Goal: Transaction & Acquisition: Obtain resource

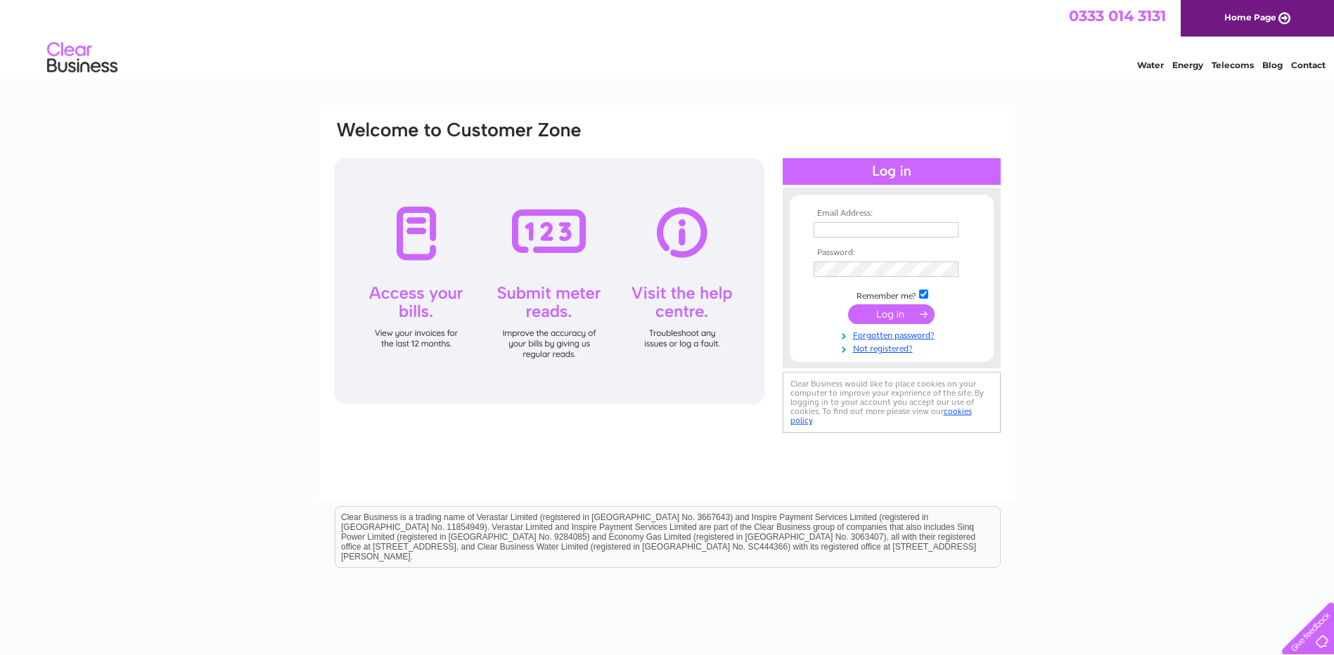
type input "accounts@skillfluence.co.uk"
click at [885, 315] on input "submit" at bounding box center [891, 314] width 86 height 20
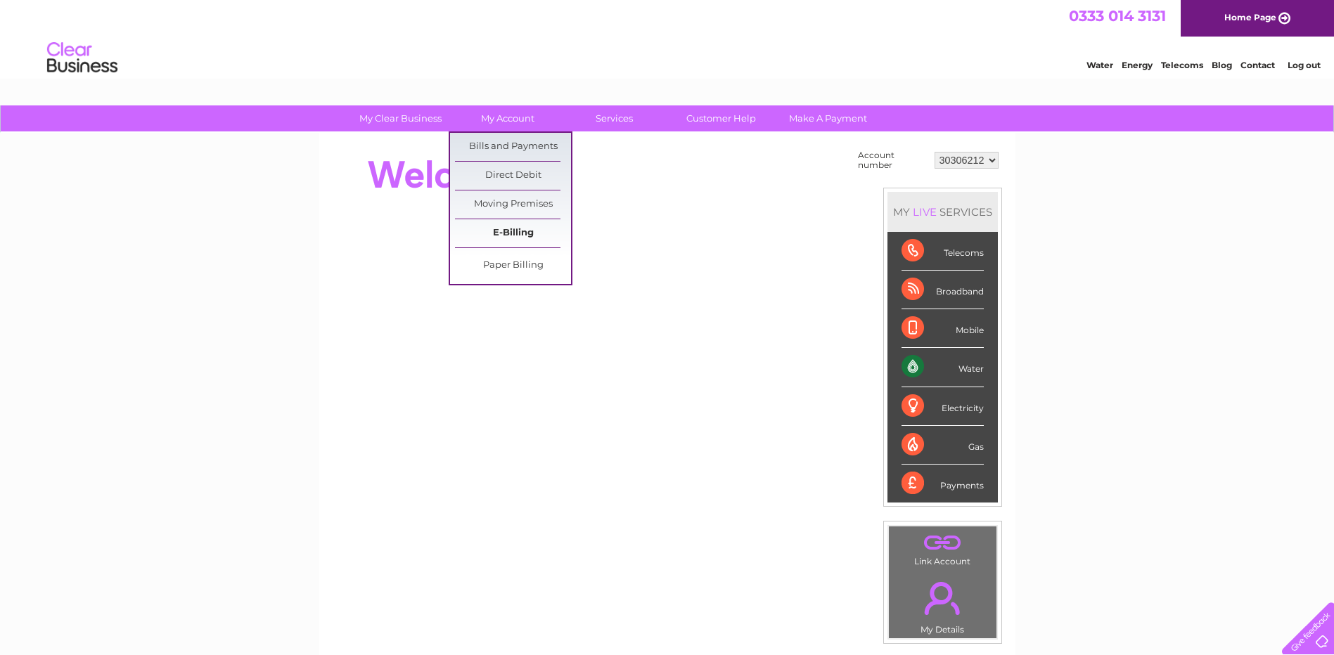
click at [494, 233] on link "E-Billing" at bounding box center [513, 233] width 116 height 28
click at [495, 143] on link "Bills and Payments" at bounding box center [513, 147] width 116 height 28
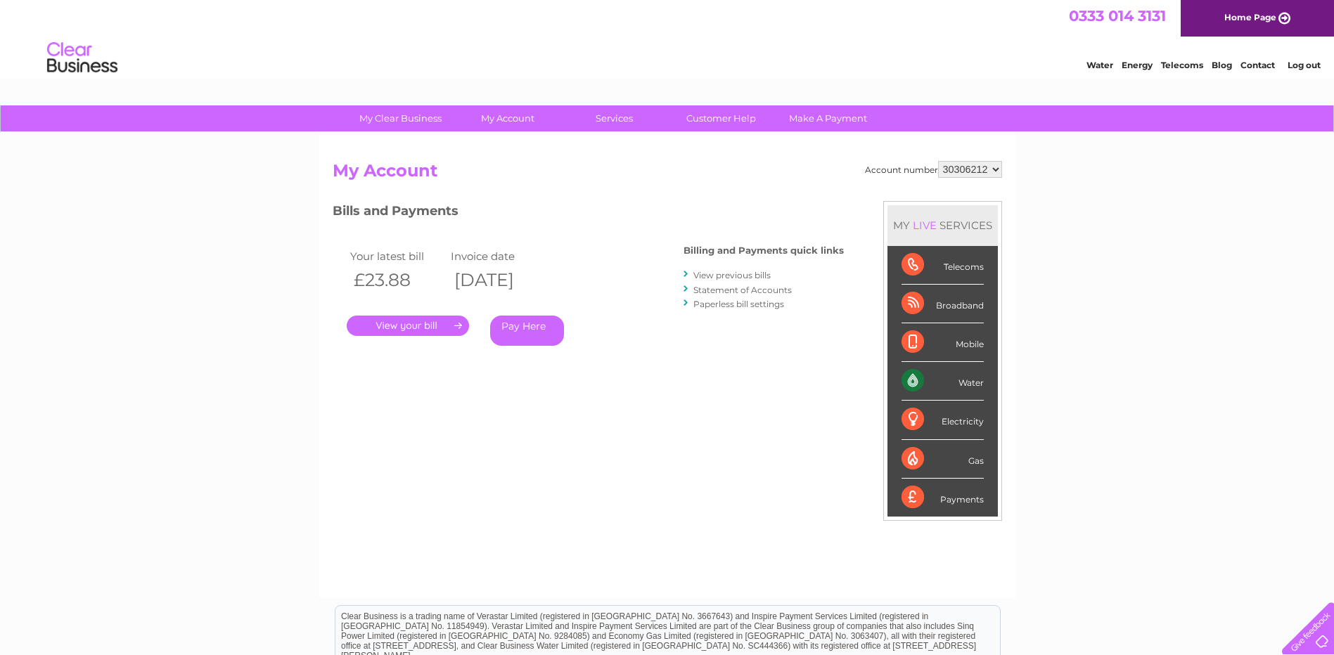
click at [412, 324] on link "." at bounding box center [408, 326] width 122 height 20
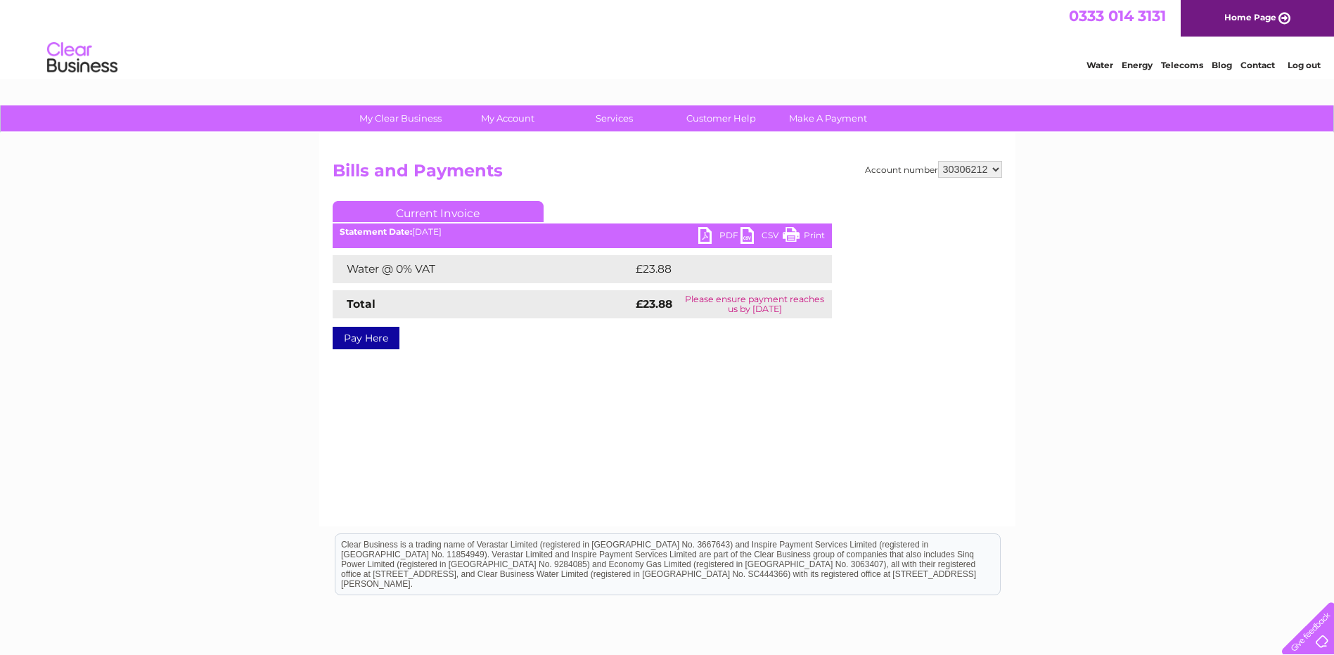
click at [702, 234] on link "PDF" at bounding box center [719, 237] width 42 height 20
